Goal: Task Accomplishment & Management: Manage account settings

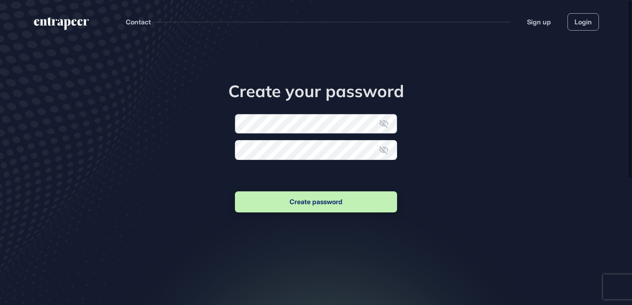
click at [301, 132] on form "New password Confirm new password Create password" at bounding box center [316, 164] width 162 height 100
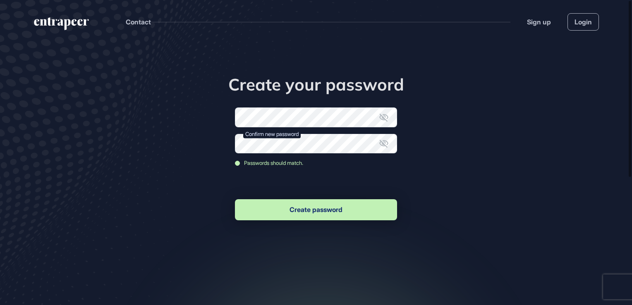
click at [310, 202] on button "Create password" at bounding box center [316, 209] width 162 height 21
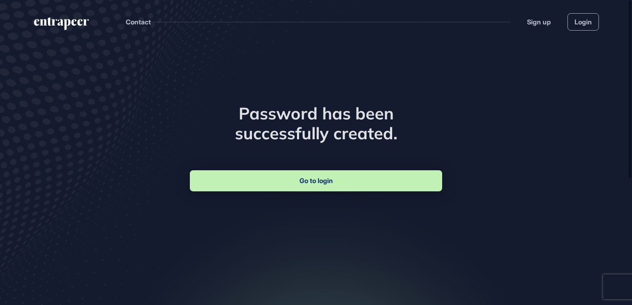
click at [321, 178] on link "Go to login" at bounding box center [316, 181] width 252 height 21
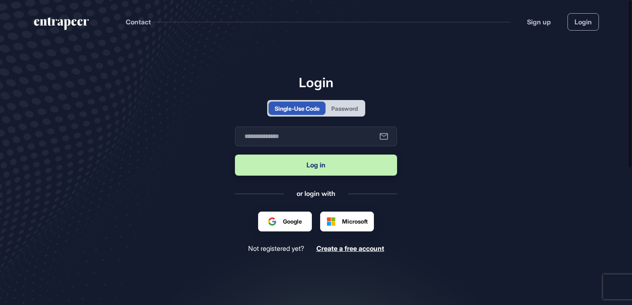
click at [347, 111] on div "Password" at bounding box center [345, 108] width 26 height 9
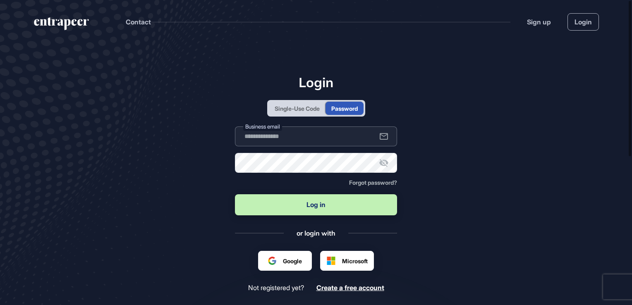
click at [303, 142] on input "text" at bounding box center [316, 137] width 162 height 20
type input "**********"
click at [384, 160] on icon at bounding box center [384, 163] width 9 height 8
click at [285, 214] on button "Log in" at bounding box center [316, 205] width 162 height 21
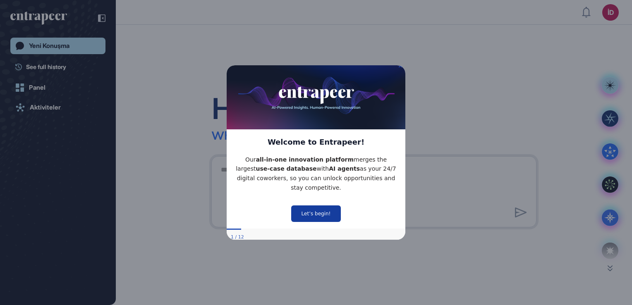
click at [324, 213] on button "Let’s begin!" at bounding box center [316, 213] width 50 height 17
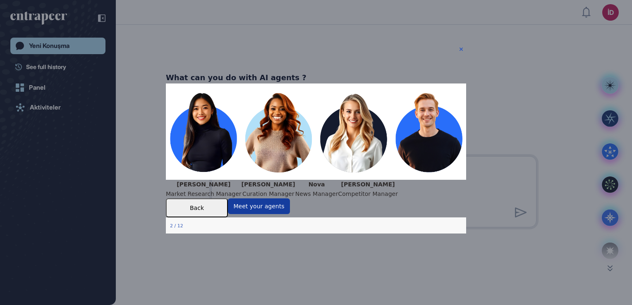
click at [290, 214] on button "Meet your agents" at bounding box center [259, 207] width 62 height 16
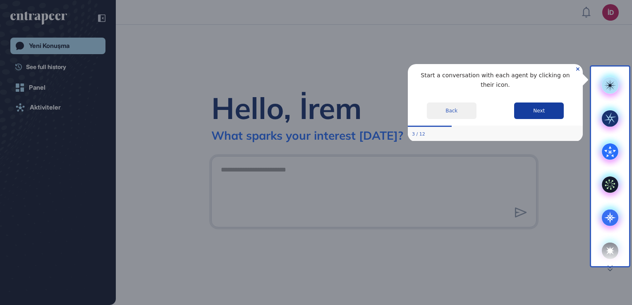
click at [538, 102] on button "Next" at bounding box center [539, 110] width 50 height 17
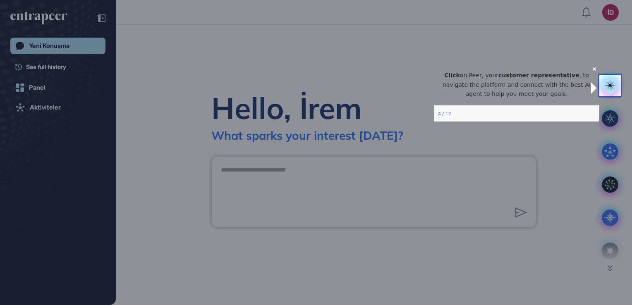
click at [593, 70] on icon "Close Preview" at bounding box center [594, 68] width 3 height 3
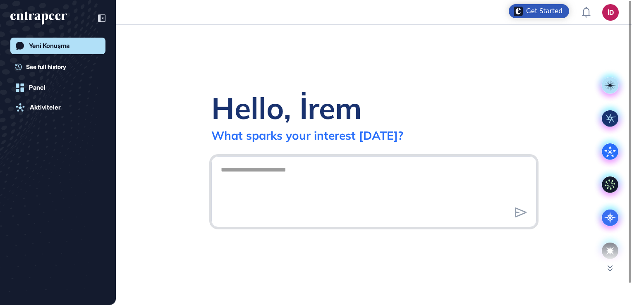
click at [414, 175] on textarea at bounding box center [374, 191] width 316 height 58
click at [363, 171] on textarea at bounding box center [374, 191] width 316 height 58
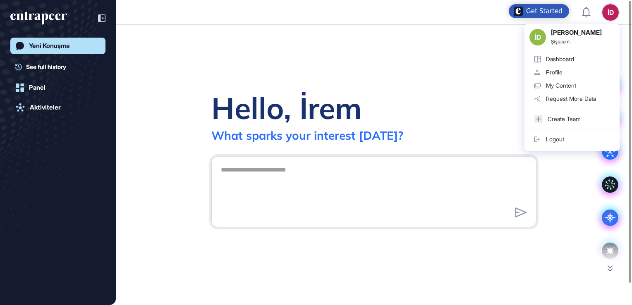
click at [562, 65] on link "Dashboard" at bounding box center [572, 59] width 85 height 13
click at [563, 71] on div "Profile" at bounding box center [554, 72] width 17 height 7
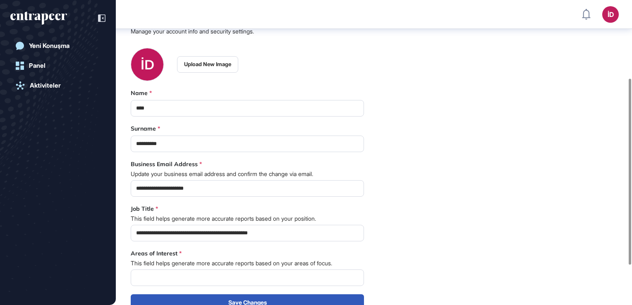
scroll to position [128, 0]
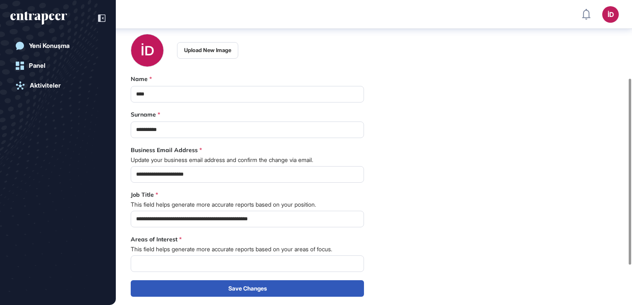
drag, startPoint x: 248, startPoint y: 219, endPoint x: 234, endPoint y: 216, distance: 13.8
click at [234, 216] on input "**********" at bounding box center [247, 219] width 233 height 17
type input "**********"
click at [401, 191] on div "**********" at bounding box center [374, 143] width 487 height 310
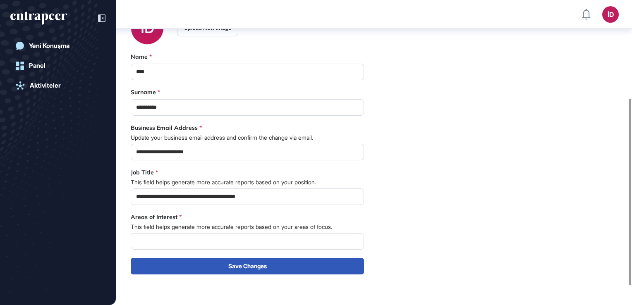
scroll to position [169, 0]
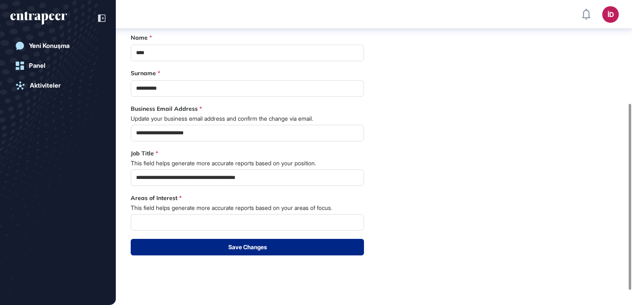
click at [316, 252] on button "Save Changes" at bounding box center [247, 247] width 233 height 17
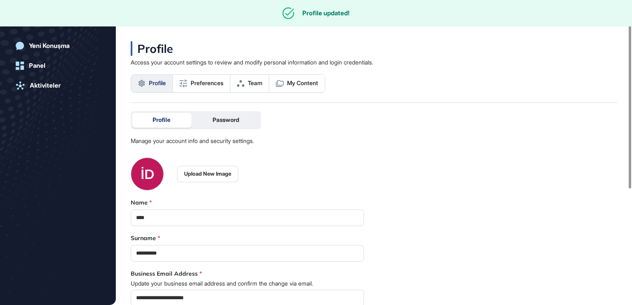
scroll to position [0, 0]
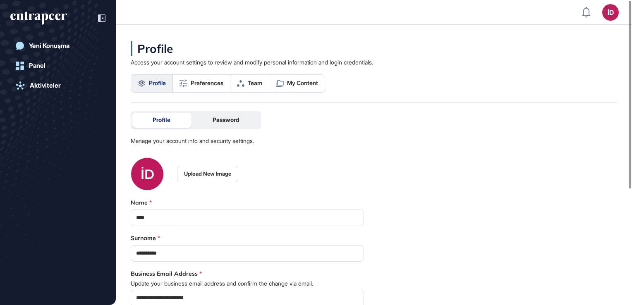
click at [202, 92] on div "Profile Preferences Team My Content" at bounding box center [228, 83] width 195 height 18
click at [205, 88] on link "Preferences" at bounding box center [202, 83] width 58 height 17
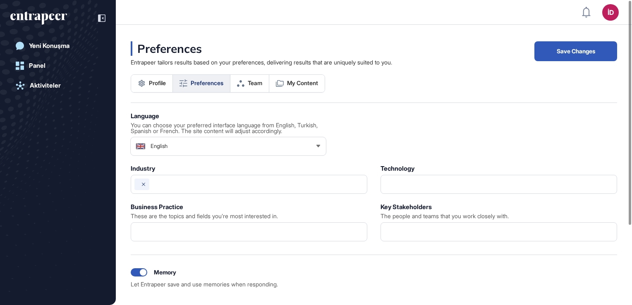
click at [248, 139] on div "English" at bounding box center [228, 146] width 195 height 17
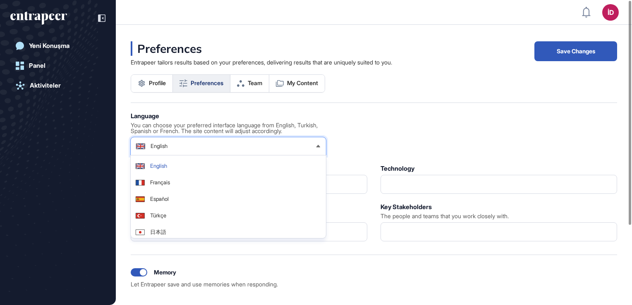
click at [311, 146] on div "English" at bounding box center [228, 146] width 195 height 17
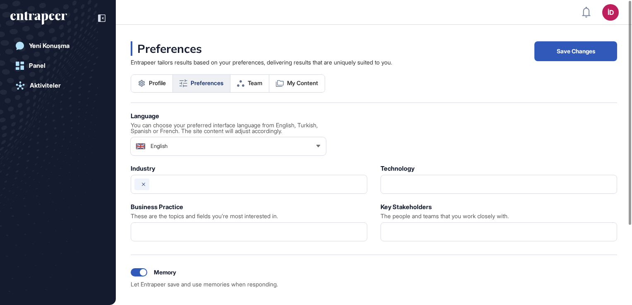
click at [311, 146] on div "English" at bounding box center [228, 146] width 195 height 17
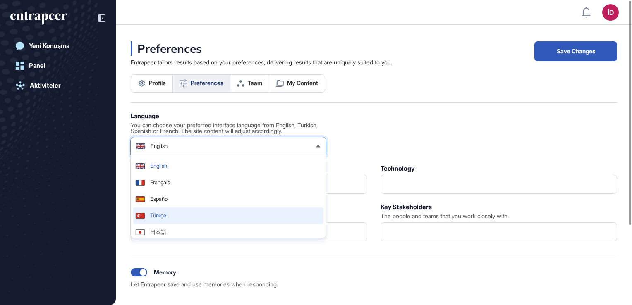
click at [201, 215] on li "Türkçe" at bounding box center [228, 216] width 190 height 17
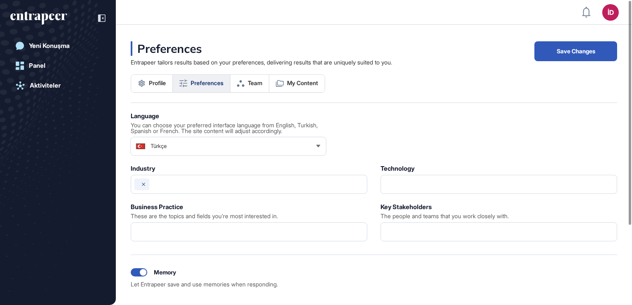
click at [406, 124] on div "Language You can choose your preferred interface language from English, Turkish…" at bounding box center [374, 227] width 487 height 228
click at [262, 81] on span "Team" at bounding box center [255, 83] width 14 height 7
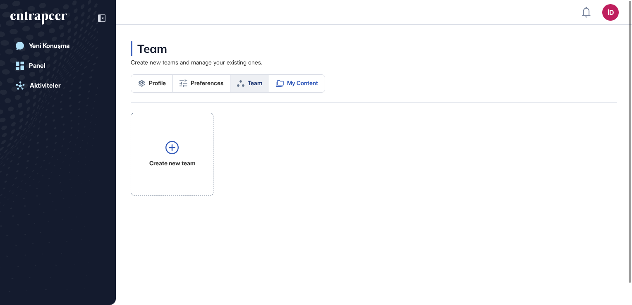
click at [305, 87] on link "My Content" at bounding box center [296, 83] width 55 height 17
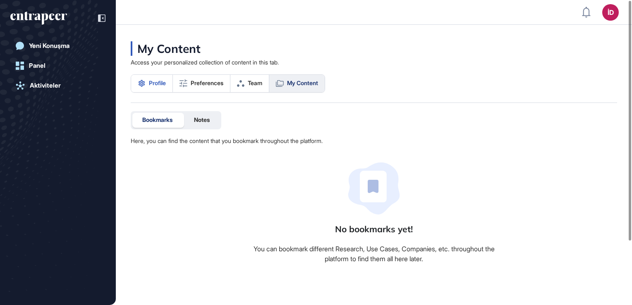
click at [154, 88] on link "Profile" at bounding box center [152, 83] width 42 height 17
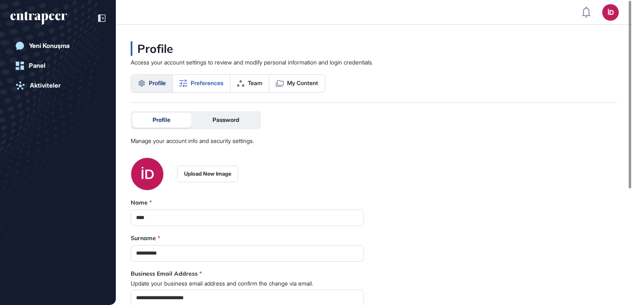
click at [220, 82] on span "Preferences" at bounding box center [207, 83] width 33 height 7
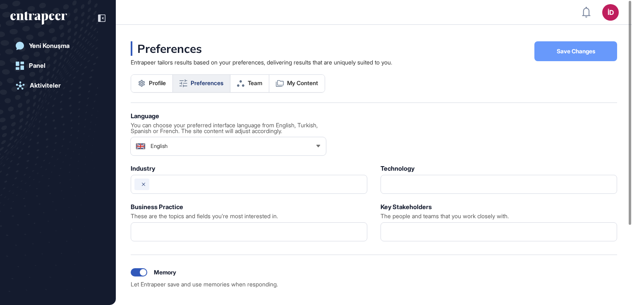
click at [586, 43] on button "Save Changes" at bounding box center [576, 51] width 83 height 20
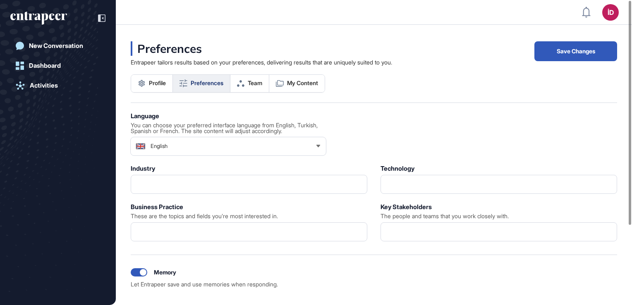
click at [199, 147] on div "English" at bounding box center [228, 146] width 195 height 17
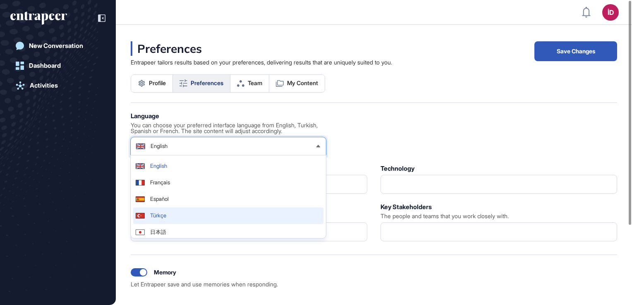
click at [189, 211] on li "Türkçe" at bounding box center [228, 216] width 190 height 17
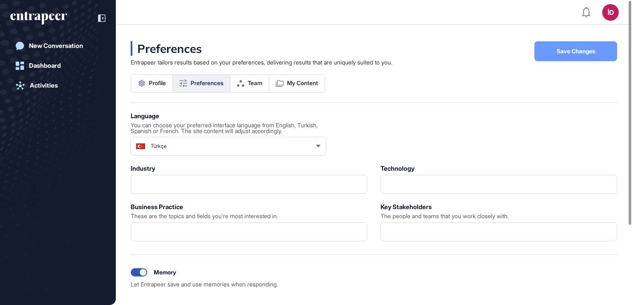
click at [550, 54] on button "Save Changes" at bounding box center [576, 51] width 83 height 20
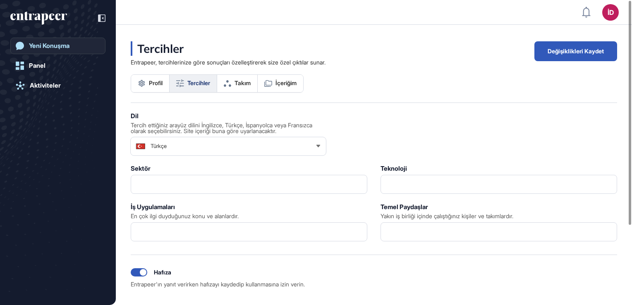
click at [46, 45] on div "Yeni Konuşma" at bounding box center [49, 45] width 41 height 7
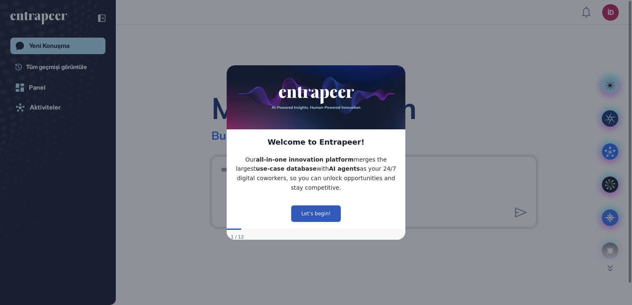
click at [399, 73] on img at bounding box center [316, 94] width 179 height 69
click at [399, 67] on icon "Close Preview" at bounding box center [400, 65] width 3 height 3
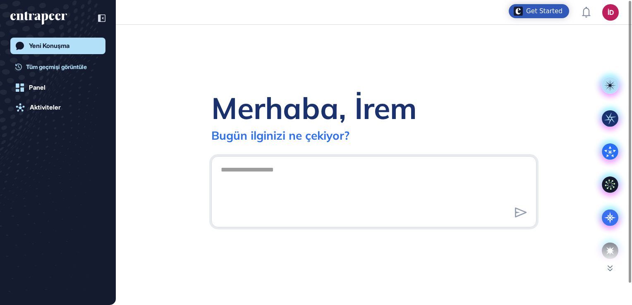
click at [39, 64] on span "Tüm geçmişi görüntüle" at bounding box center [56, 66] width 61 height 9
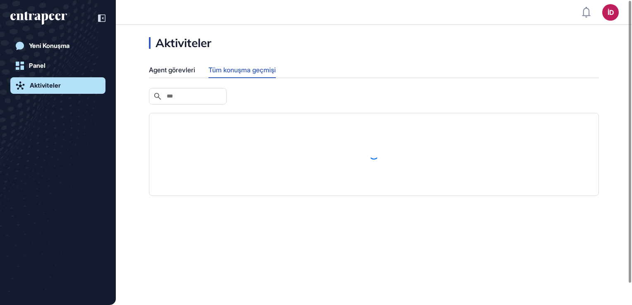
click at [40, 82] on div "Aktiviteler" at bounding box center [45, 85] width 31 height 7
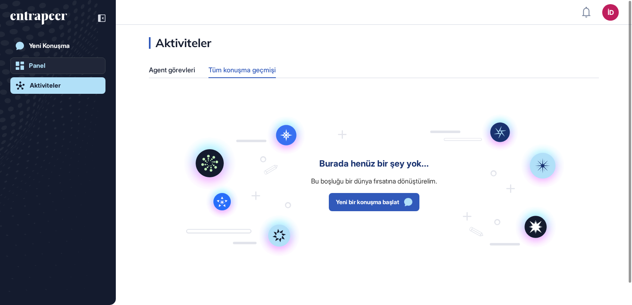
click at [40, 66] on div "Panel" at bounding box center [37, 65] width 17 height 7
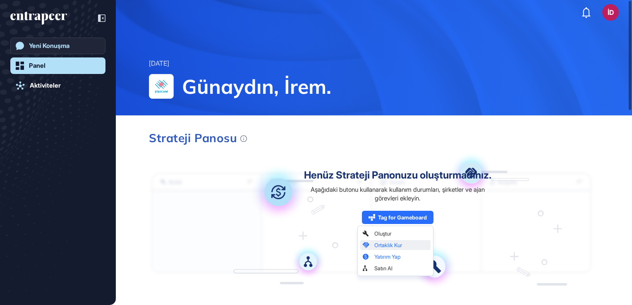
click at [44, 50] on link "Yeni Konuşma" at bounding box center [57, 46] width 95 height 17
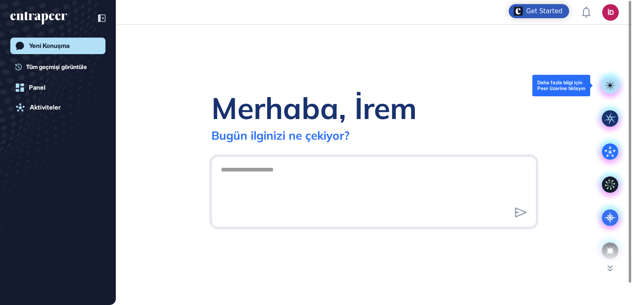
click at [610, 88] on icon at bounding box center [610, 85] width 12 height 12
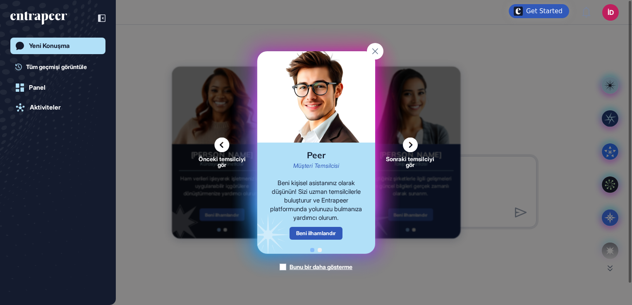
click at [415, 142] on icon at bounding box center [410, 145] width 15 height 15
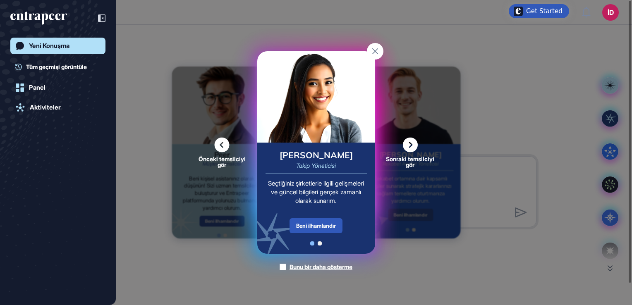
click at [415, 142] on icon at bounding box center [410, 145] width 15 height 15
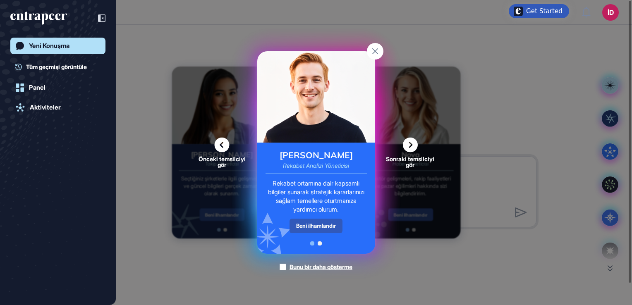
click at [415, 142] on icon at bounding box center [410, 145] width 15 height 15
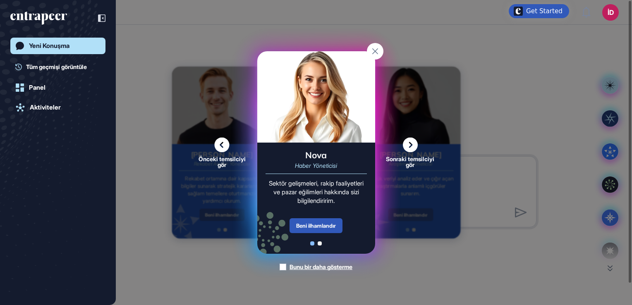
click at [415, 142] on icon at bounding box center [410, 145] width 15 height 15
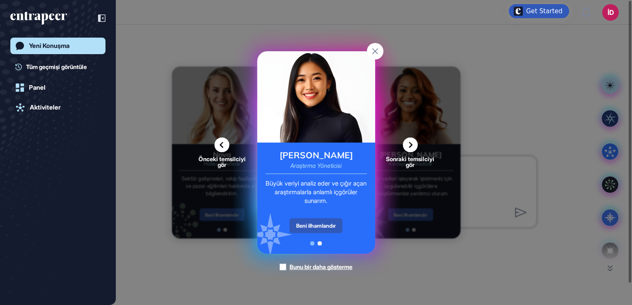
click at [415, 142] on icon at bounding box center [410, 145] width 15 height 15
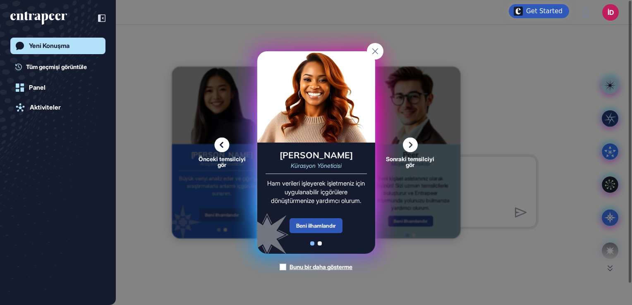
click at [415, 142] on icon at bounding box center [410, 145] width 15 height 15
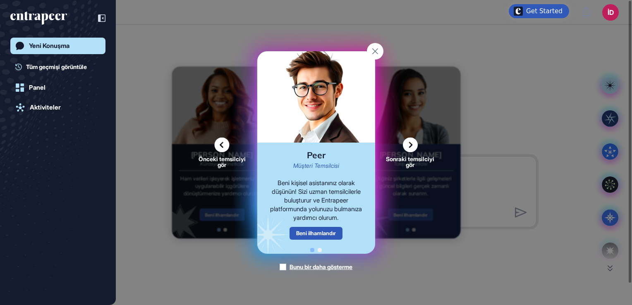
click at [378, 47] on rect at bounding box center [375, 51] width 17 height 17
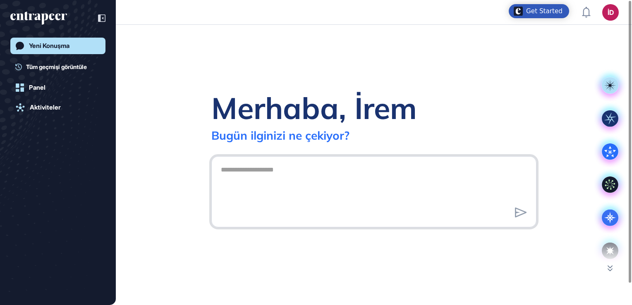
click at [316, 170] on textarea at bounding box center [374, 191] width 316 height 58
click at [364, 160] on div at bounding box center [373, 191] width 325 height 71
click at [354, 171] on textarea at bounding box center [374, 191] width 316 height 58
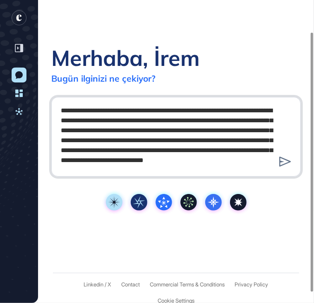
scroll to position [49, 0]
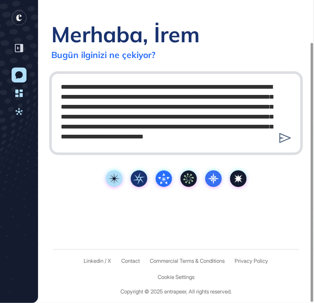
click at [245, 132] on textarea "**********" at bounding box center [176, 112] width 240 height 66
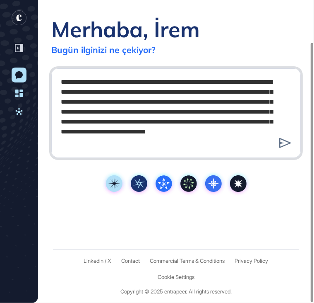
scroll to position [0, 0]
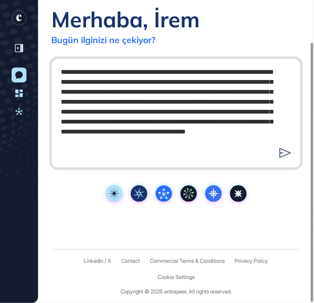
type textarea "**********"
